Goal: Find specific page/section: Find specific page/section

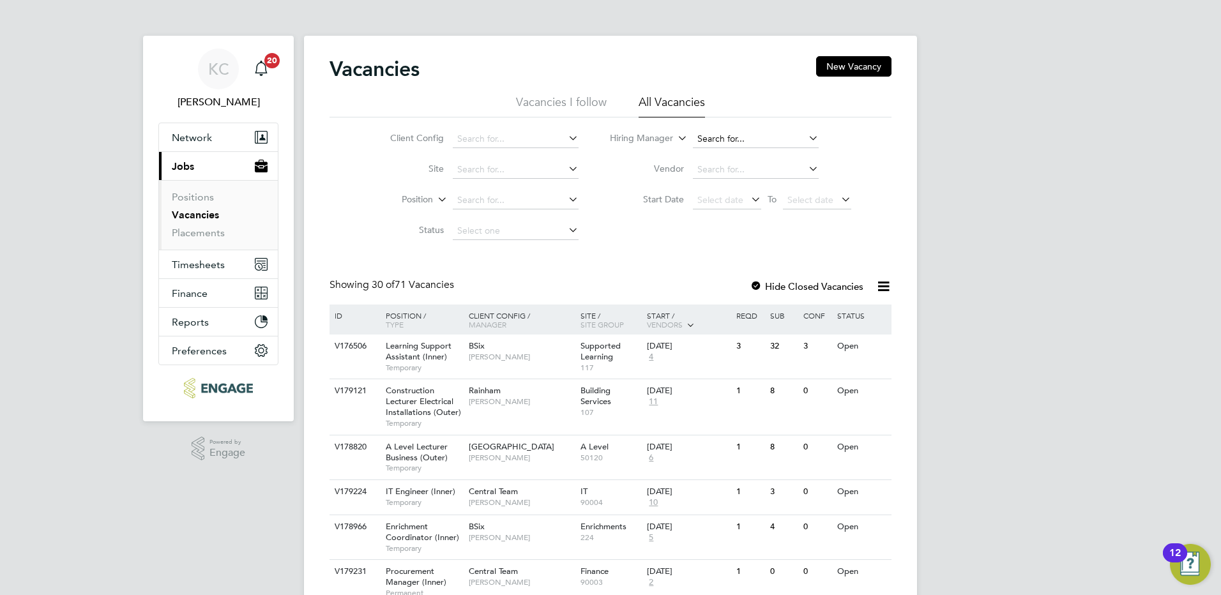
click at [711, 137] on input at bounding box center [756, 139] width 126 height 18
click at [741, 284] on li "Sh abnam Shaheen" at bounding box center [755, 292] width 127 height 17
type input "[PERSON_NAME]"
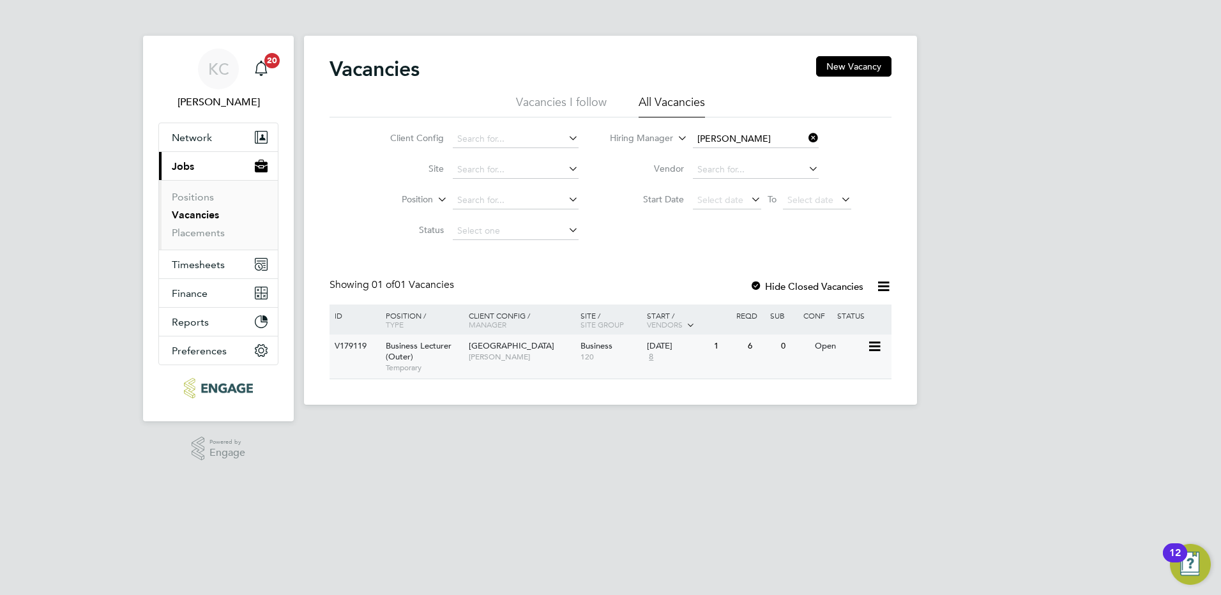
click at [509, 360] on div "Havering Sixth Form Campus Shabnam Shaheen" at bounding box center [522, 351] width 112 height 33
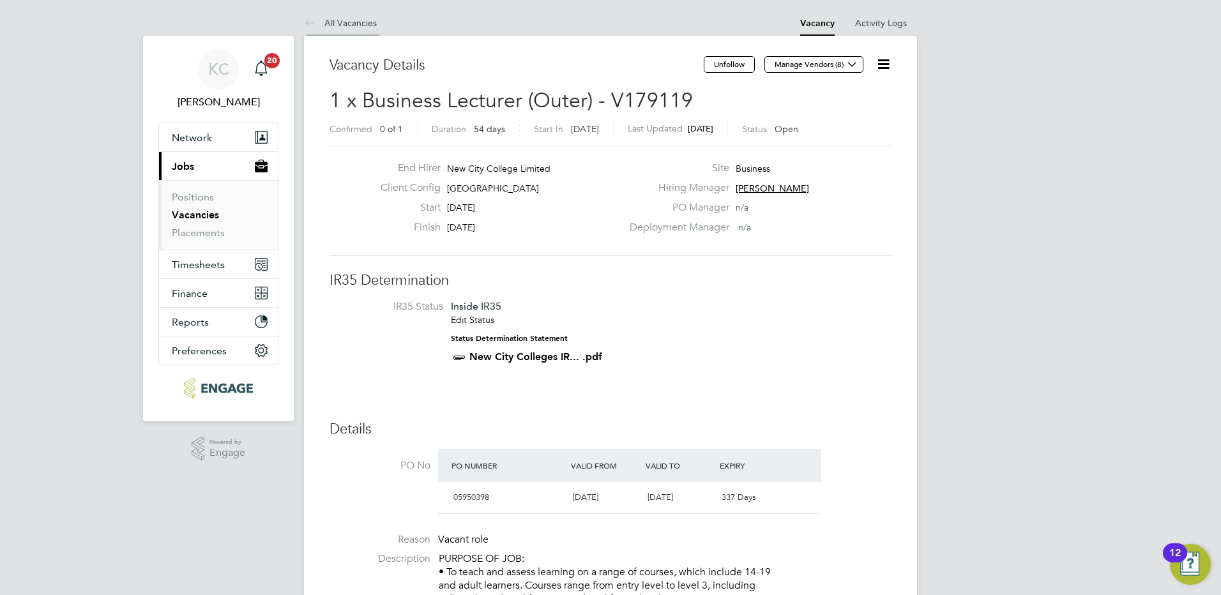
click at [355, 26] on link "All Vacancies" at bounding box center [340, 22] width 73 height 11
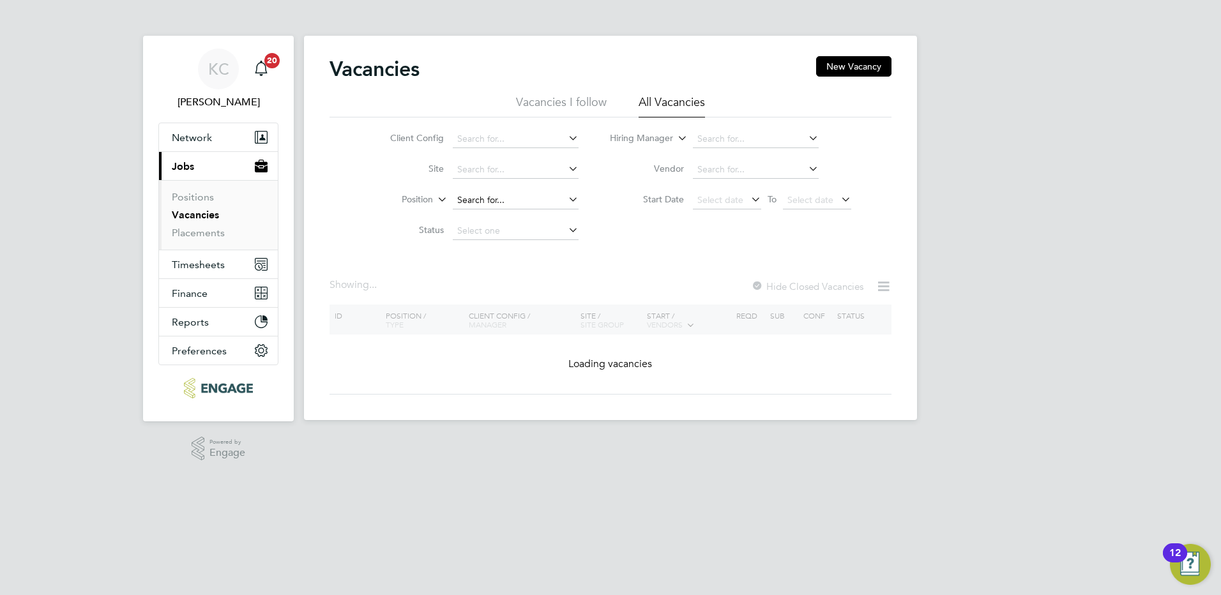
click at [491, 204] on input at bounding box center [516, 201] width 126 height 18
click at [695, 242] on div "Client Config Site Position Status Hiring Manager Vendor Start Date Select date…" at bounding box center [611, 182] width 562 height 129
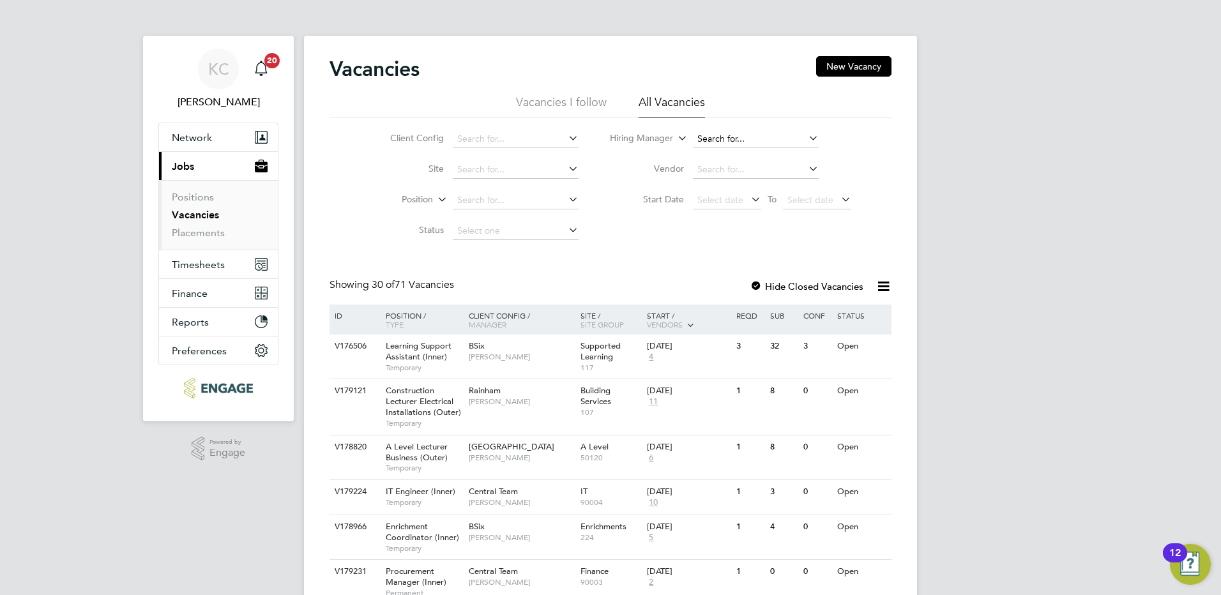
click at [729, 140] on input at bounding box center [756, 139] width 126 height 18
type input "j"
type input "a"
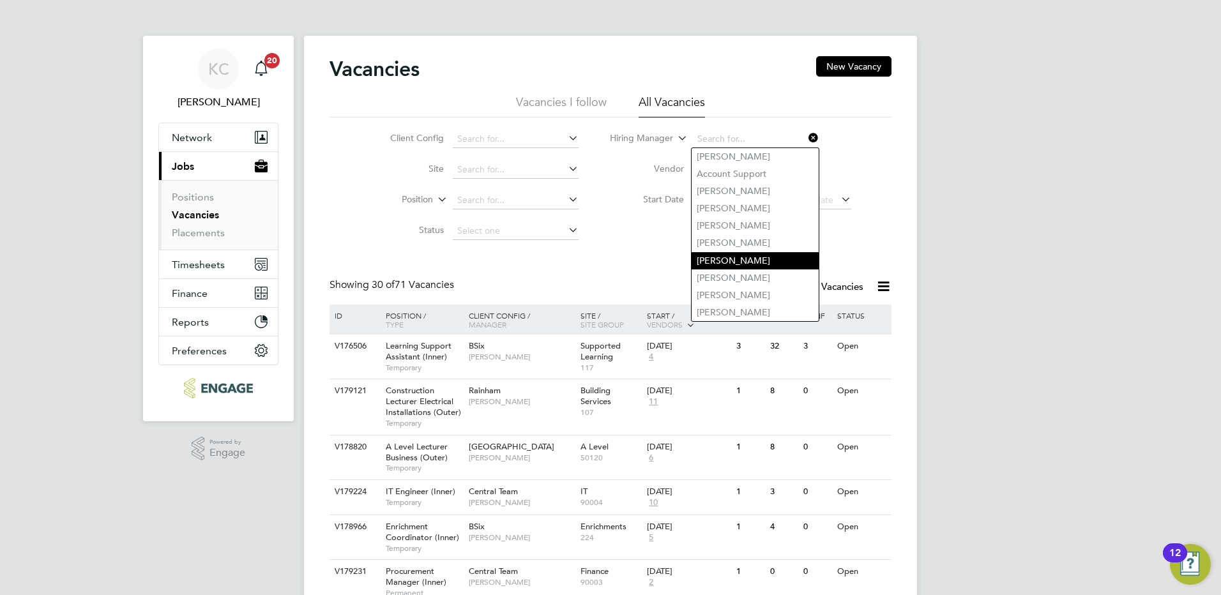
click at [722, 252] on li "[PERSON_NAME]" at bounding box center [755, 260] width 127 height 17
type input "[PERSON_NAME]"
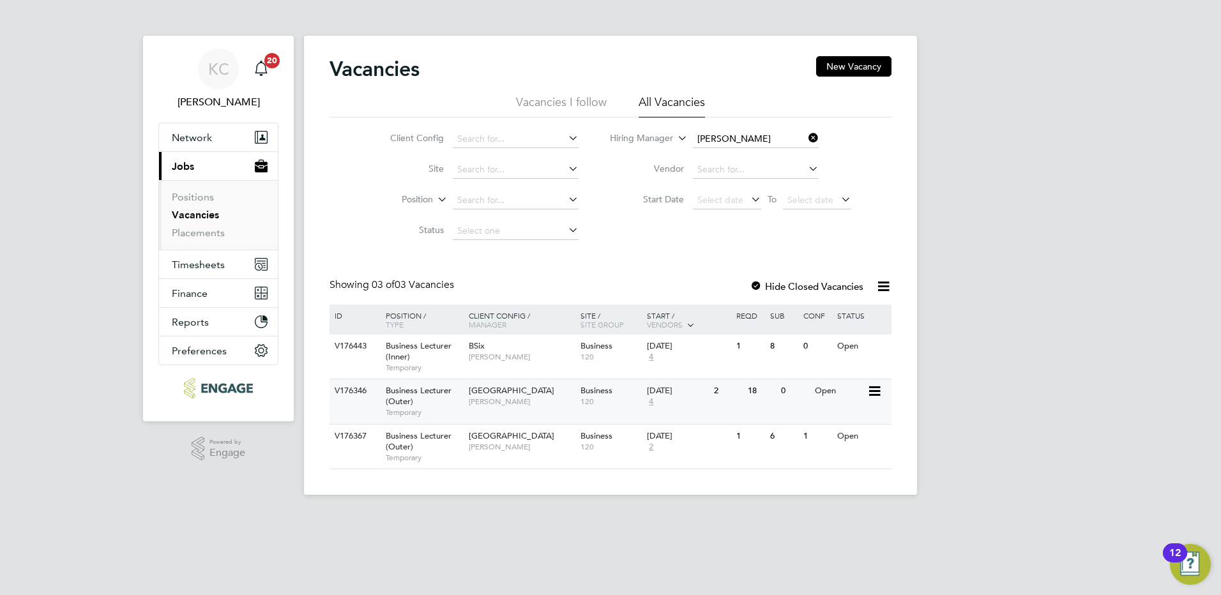
click at [519, 403] on div "Havering Sixth Form Campus [PERSON_NAME]" at bounding box center [522, 395] width 112 height 33
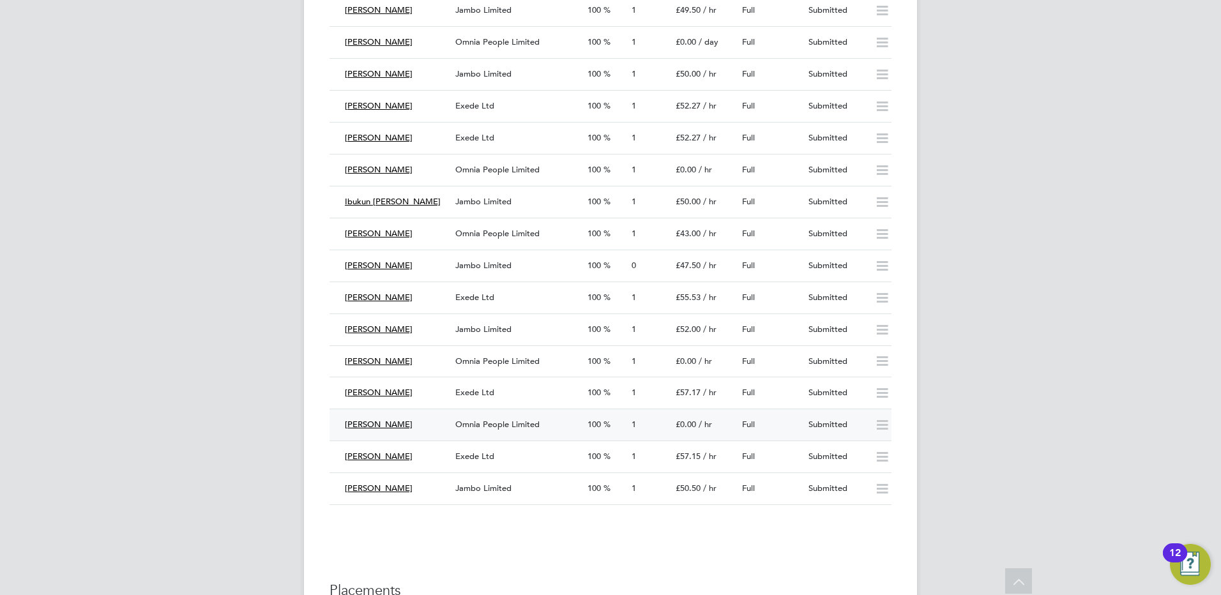
click at [491, 425] on span "Omnia People Limited" at bounding box center [497, 424] width 84 height 11
